Goal: Transaction & Acquisition: Purchase product/service

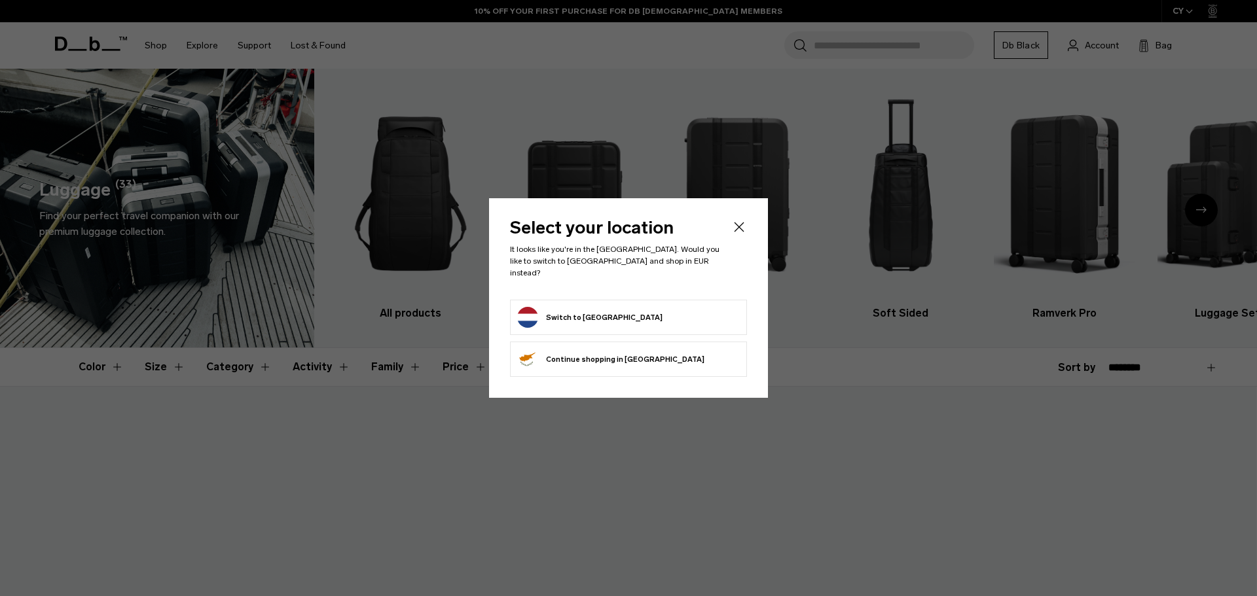
click at [663, 304] on body "Skip to content BUY NOW, PAY LATER WITH KLARNA 10% OFF YOUR FIRST PURCHASE FOR …" at bounding box center [628, 298] width 1257 height 596
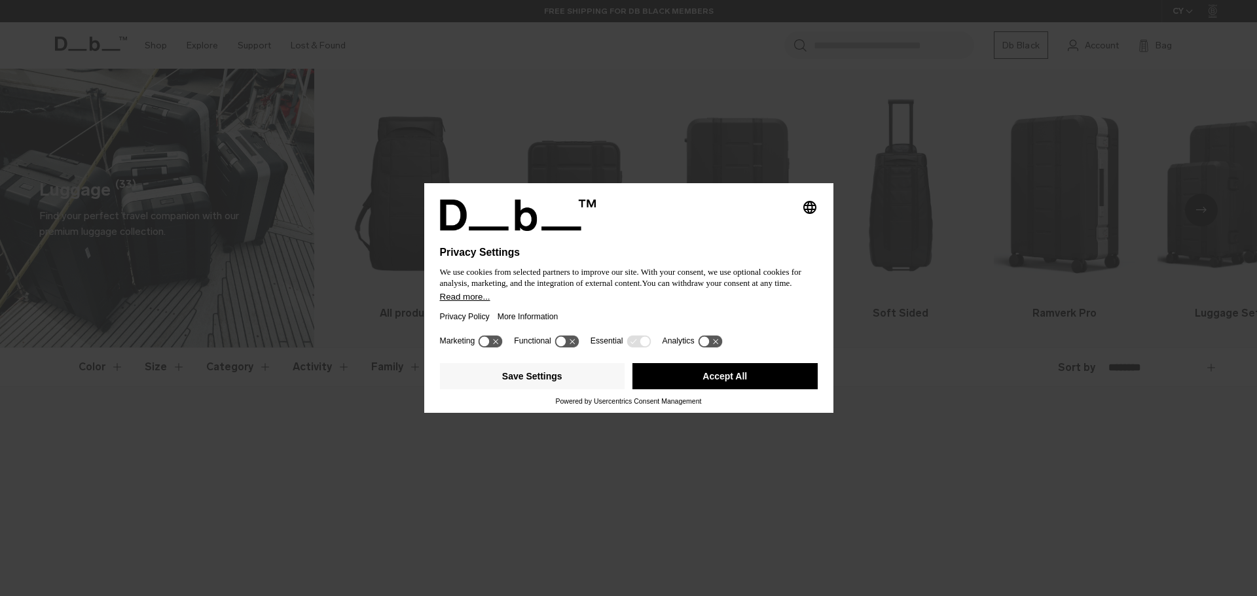
click at [572, 341] on icon at bounding box center [572, 341] width 5 height 5
click at [566, 340] on icon at bounding box center [567, 341] width 24 height 12
click at [566, 366] on button "Save Settings" at bounding box center [532, 376] width 185 height 26
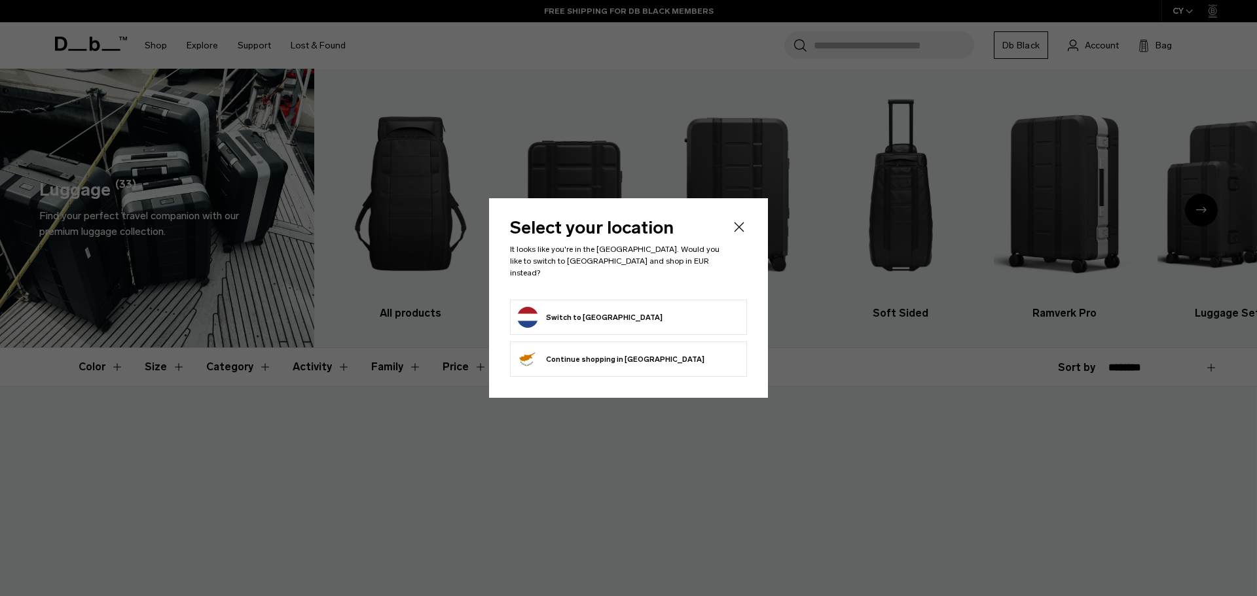
click at [597, 307] on button "Switch to Netherlands" at bounding box center [589, 317] width 145 height 21
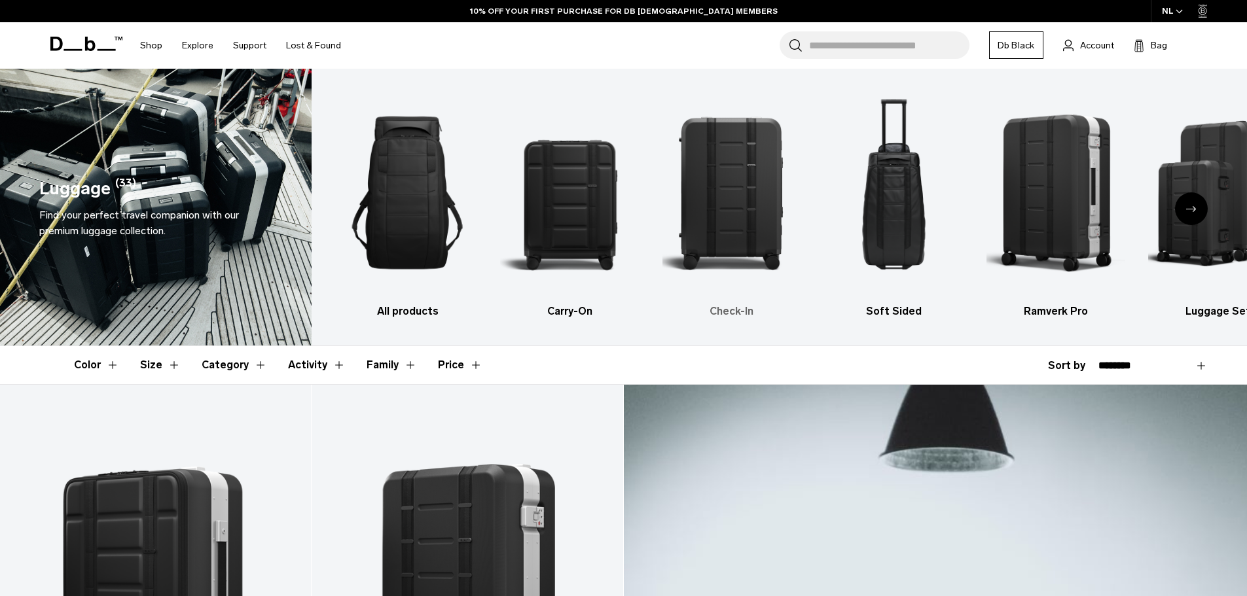
click at [757, 223] on img "3 / 6" at bounding box center [732, 192] width 139 height 209
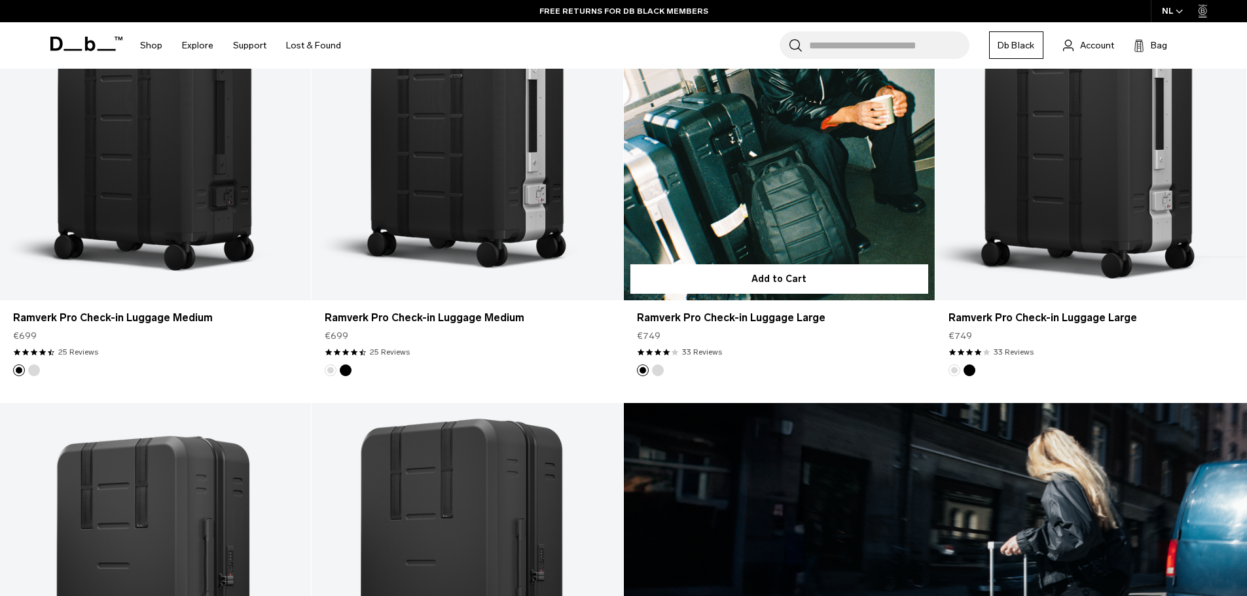
scroll to position [262, 0]
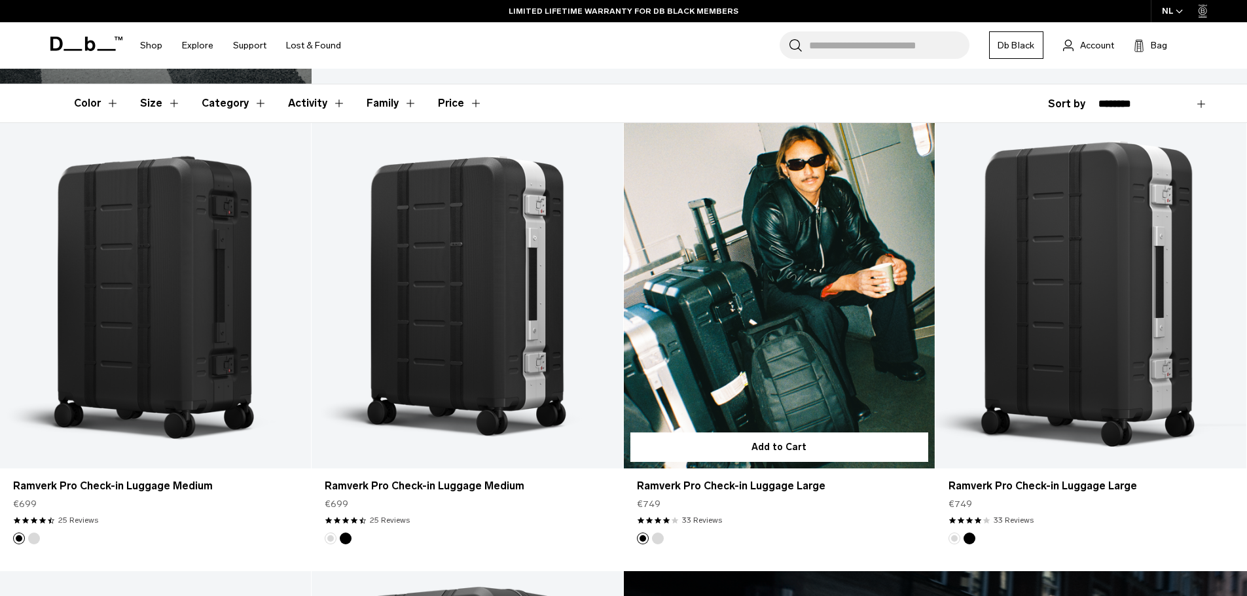
click at [869, 307] on link "Ramverk Pro Check-in Luggage Large" at bounding box center [779, 296] width 311 height 346
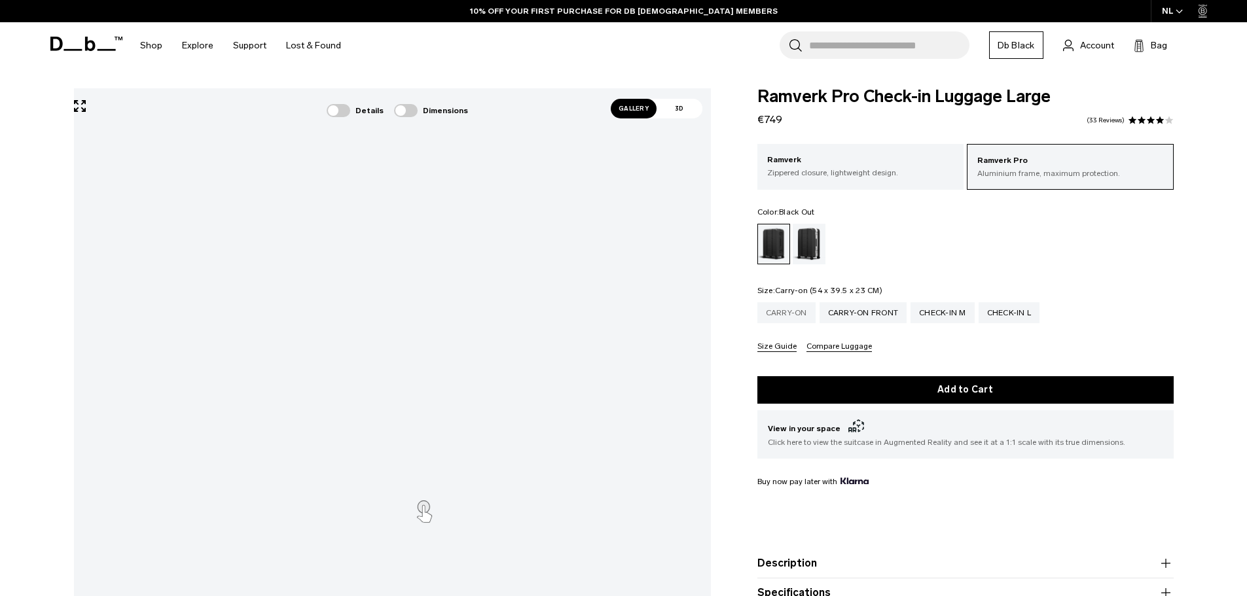
click at [778, 311] on div "Carry-on" at bounding box center [786, 312] width 58 height 21
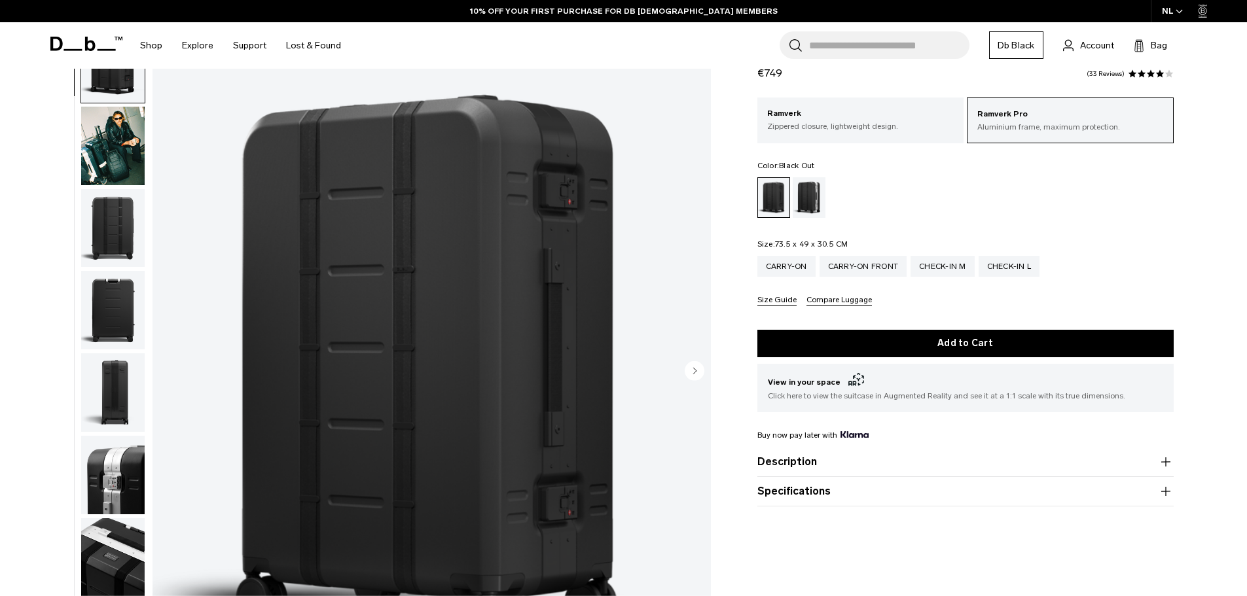
scroll to position [65, 0]
click at [816, 467] on button "Description" at bounding box center [965, 462] width 416 height 16
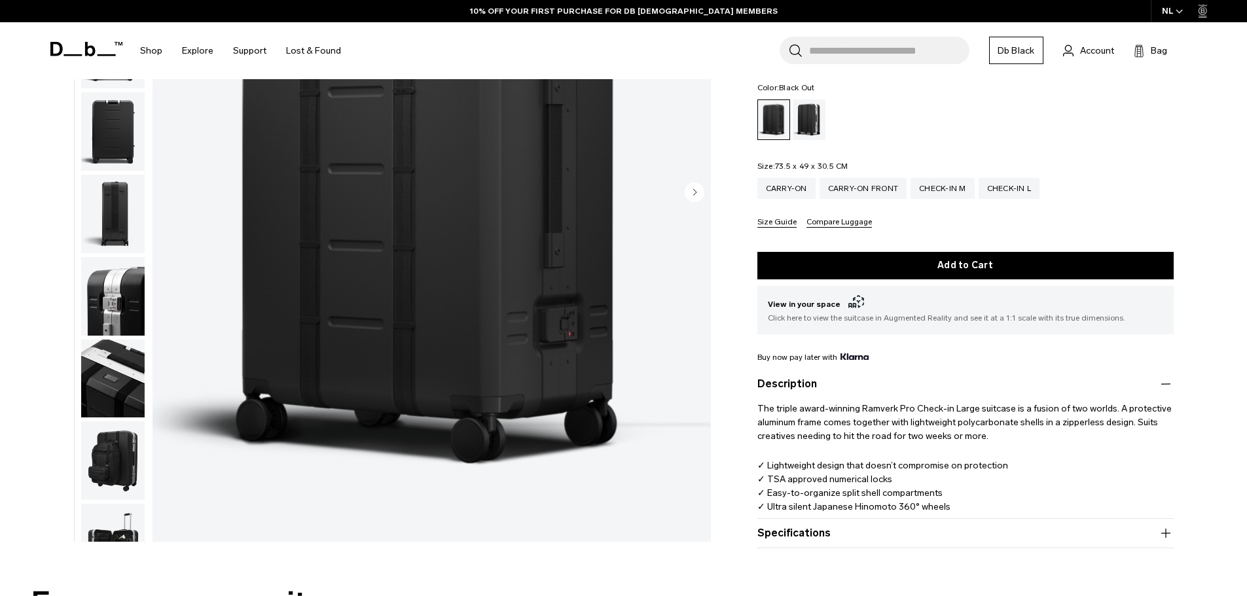
scroll to position [262, 0]
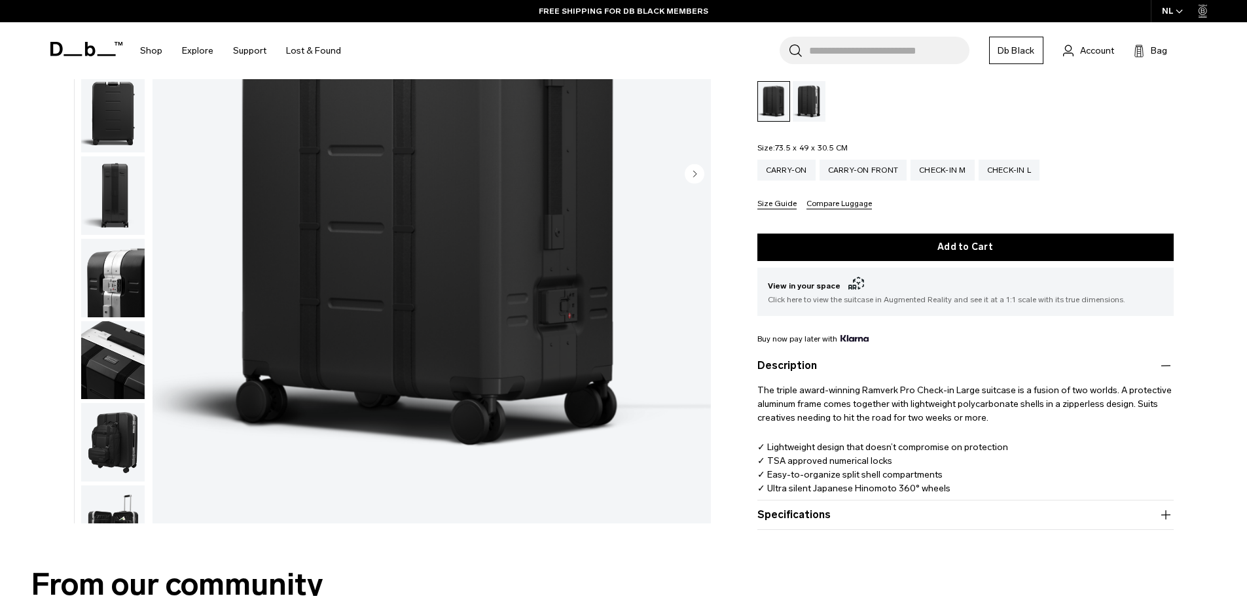
click at [852, 519] on button "Specifications" at bounding box center [965, 515] width 416 height 16
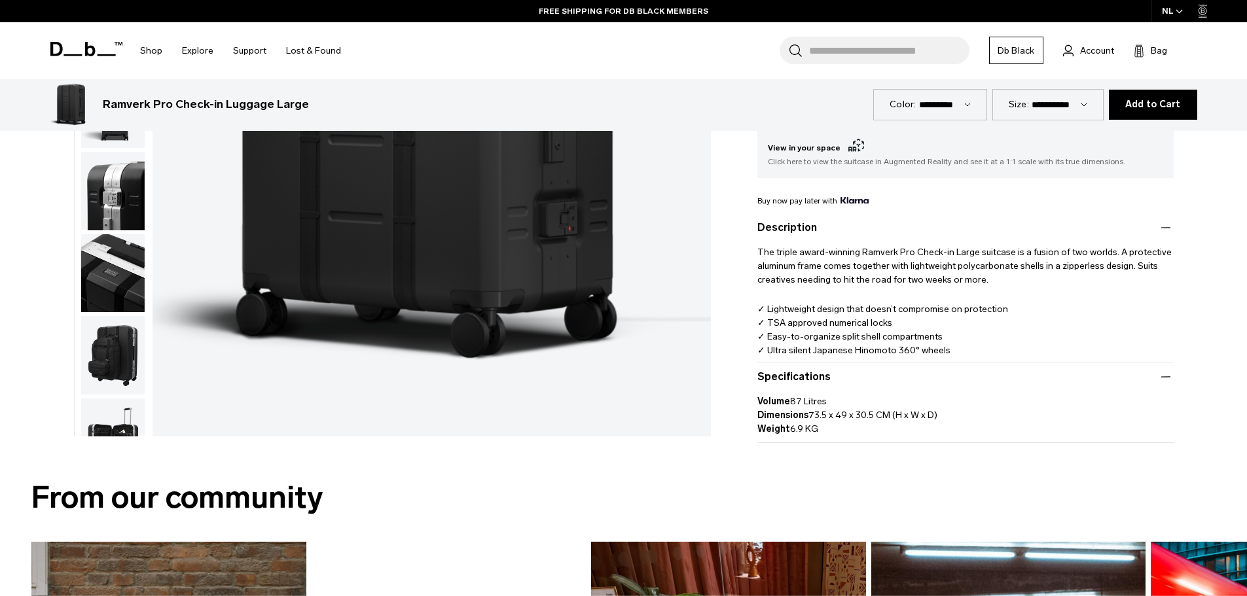
scroll to position [589, 0]
